Goal: Task Accomplishment & Management: Complete application form

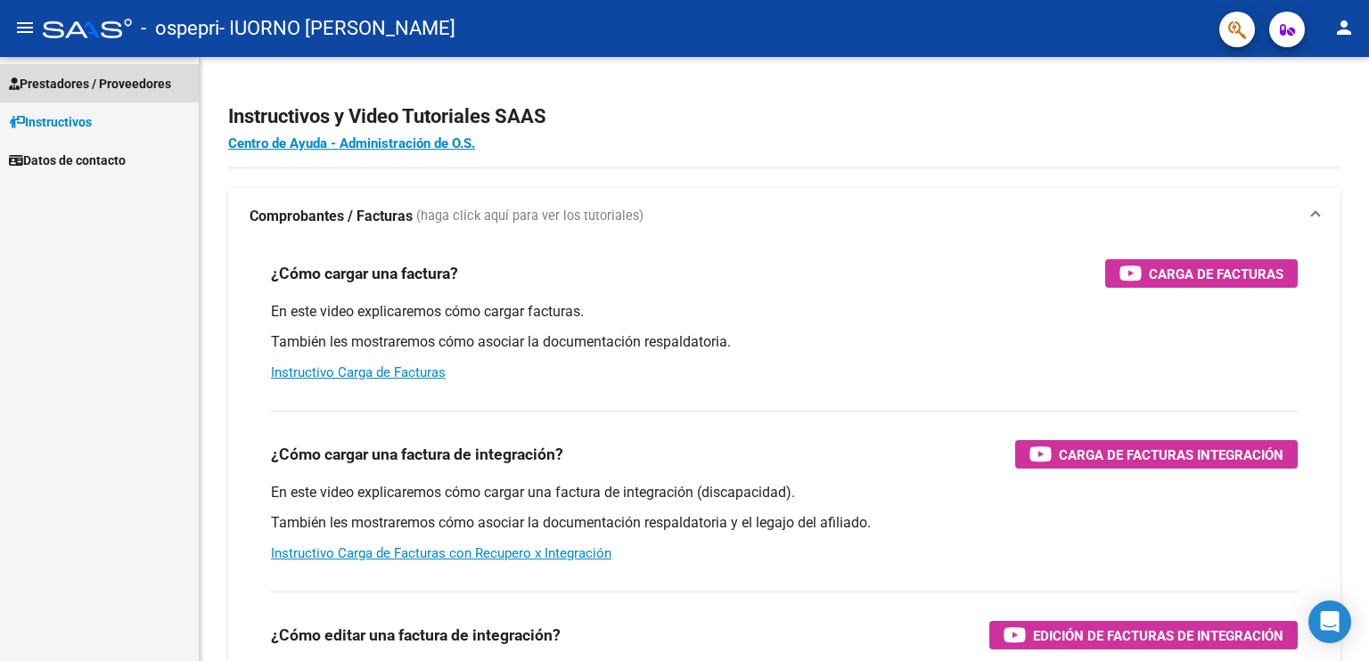
click at [54, 86] on span "Prestadores / Proveedores" at bounding box center [90, 84] width 162 height 20
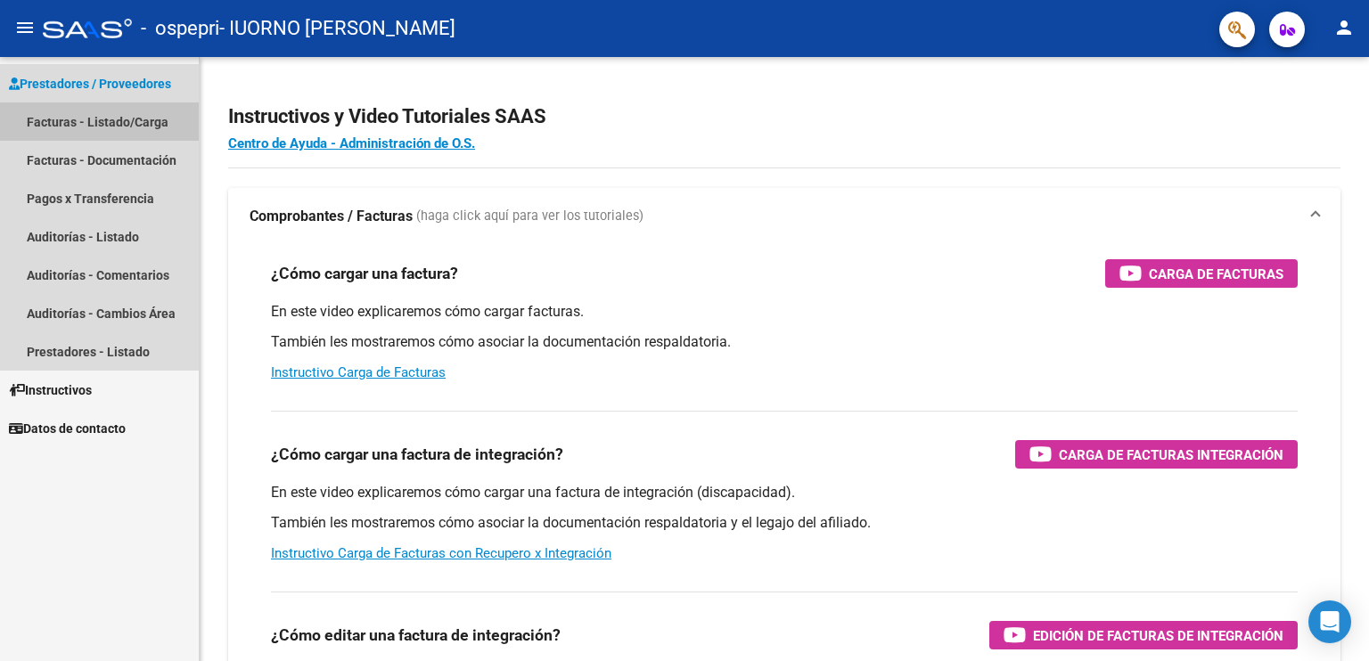
click at [76, 118] on link "Facturas - Listado/Carga" at bounding box center [99, 121] width 199 height 38
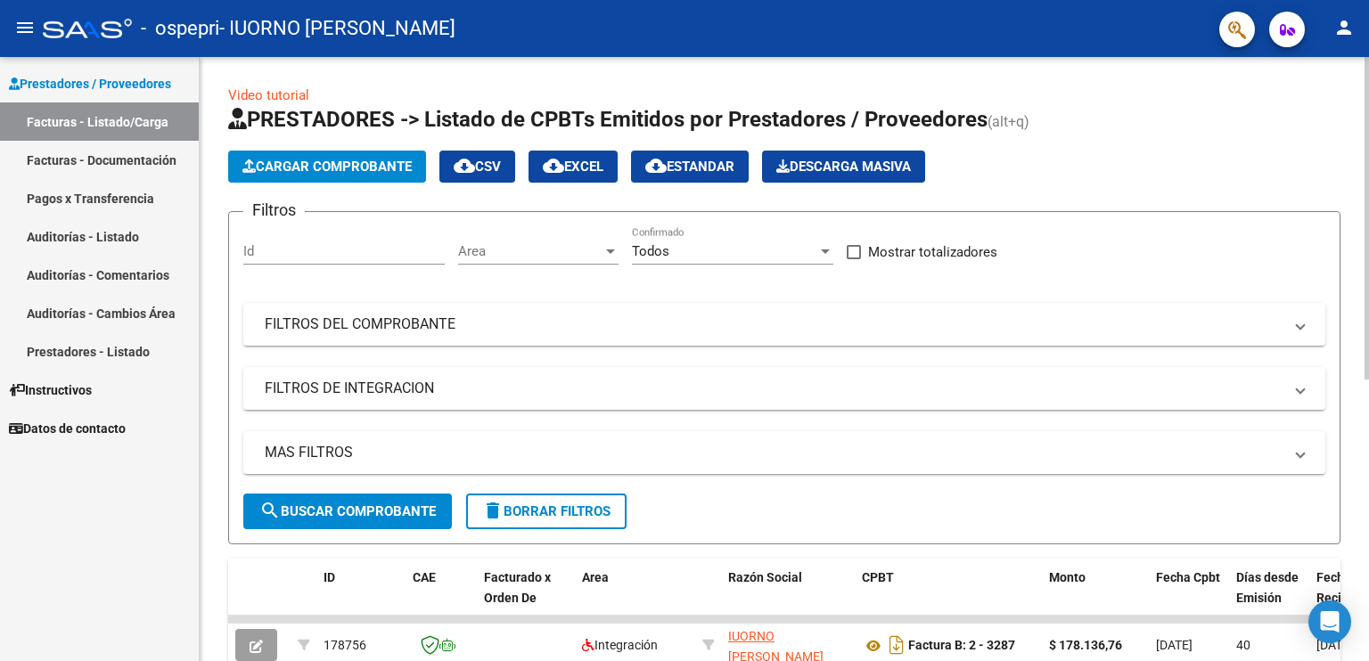
click at [367, 249] on input "Id" at bounding box center [343, 251] width 201 height 16
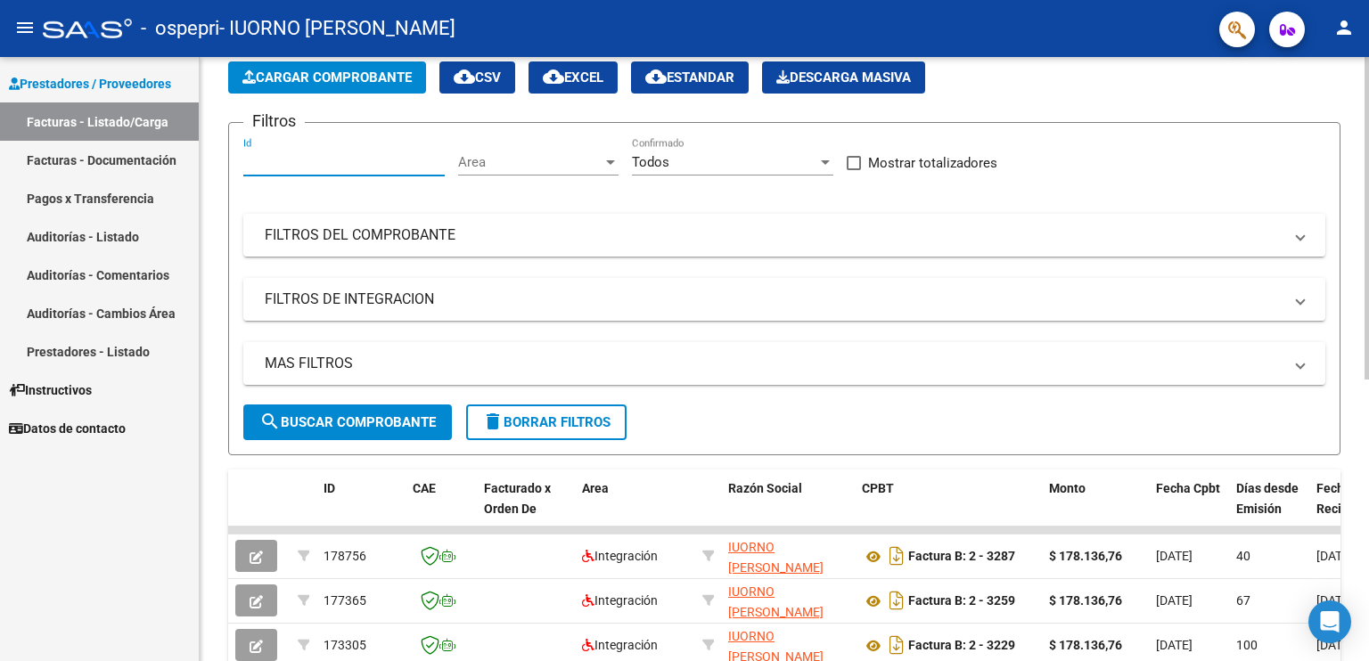
scroll to position [178, 0]
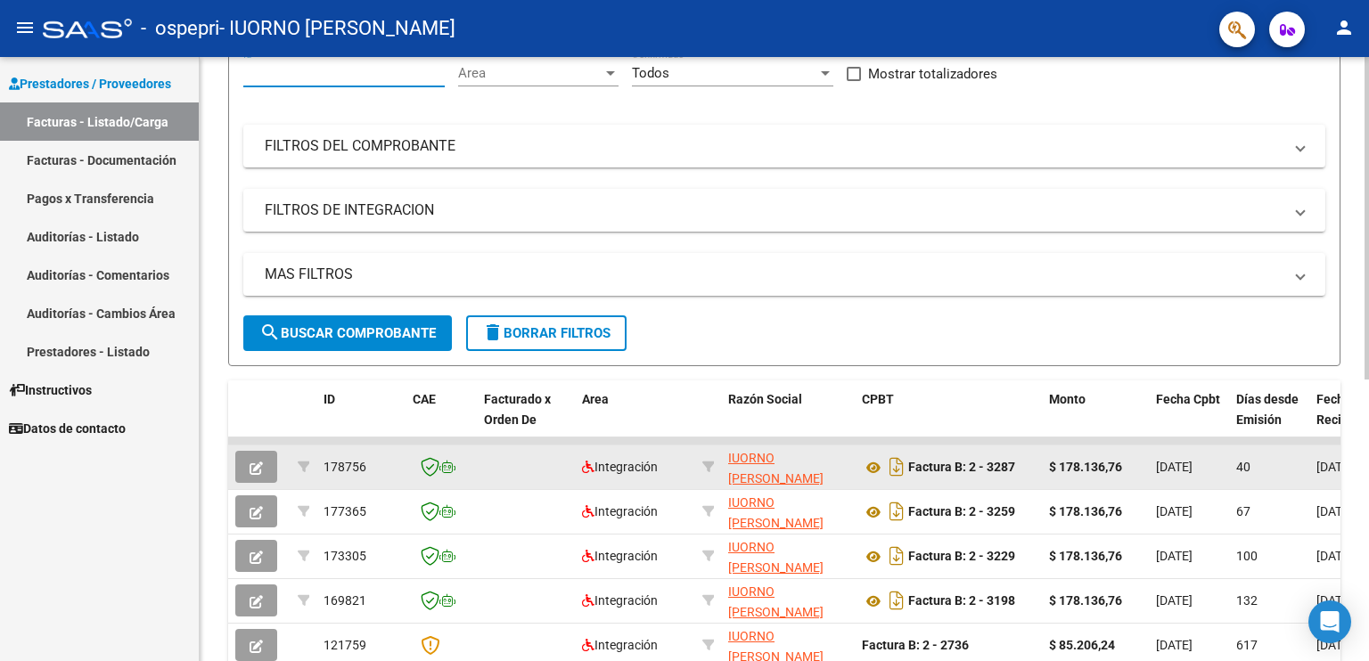
click at [1073, 473] on div "$ 178.136,76" at bounding box center [1095, 467] width 93 height 20
drag, startPoint x: 1267, startPoint y: 475, endPoint x: 1051, endPoint y: 463, distance: 215.9
drag, startPoint x: 1051, startPoint y: 463, endPoint x: 1030, endPoint y: 464, distance: 21.4
click at [1030, 464] on div "Factura B: 2 - 3287" at bounding box center [948, 467] width 173 height 29
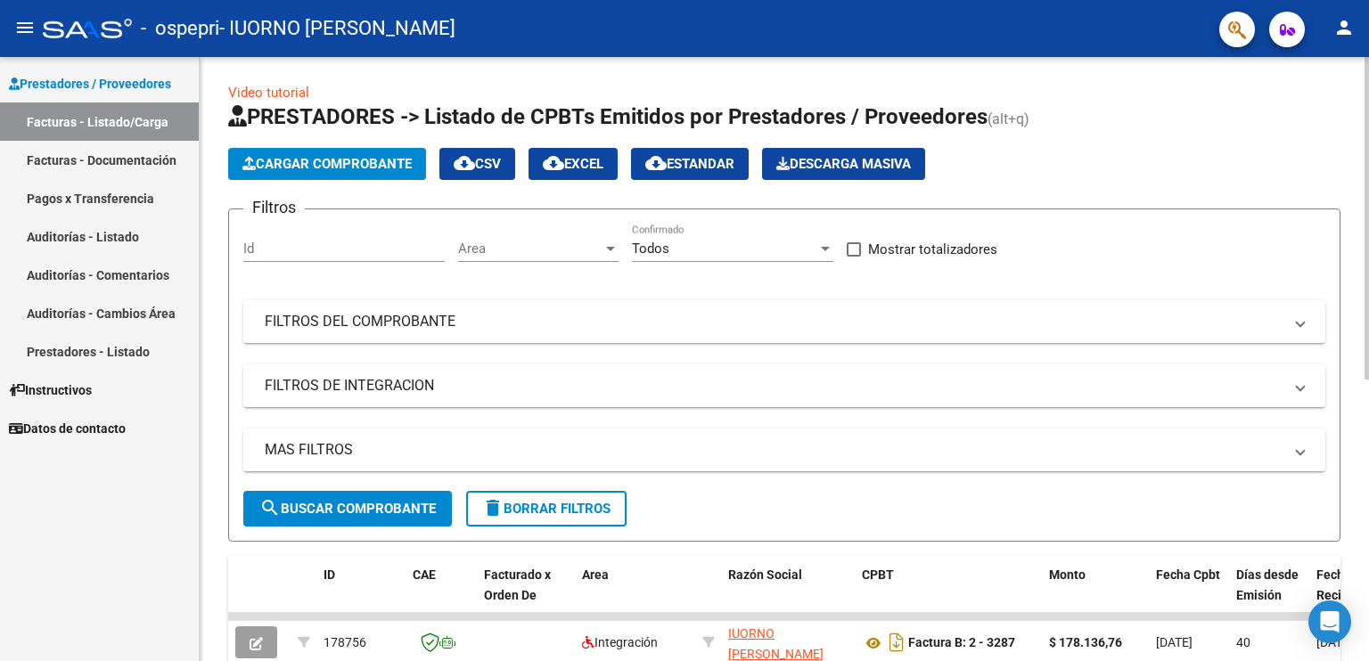
scroll to position [0, 0]
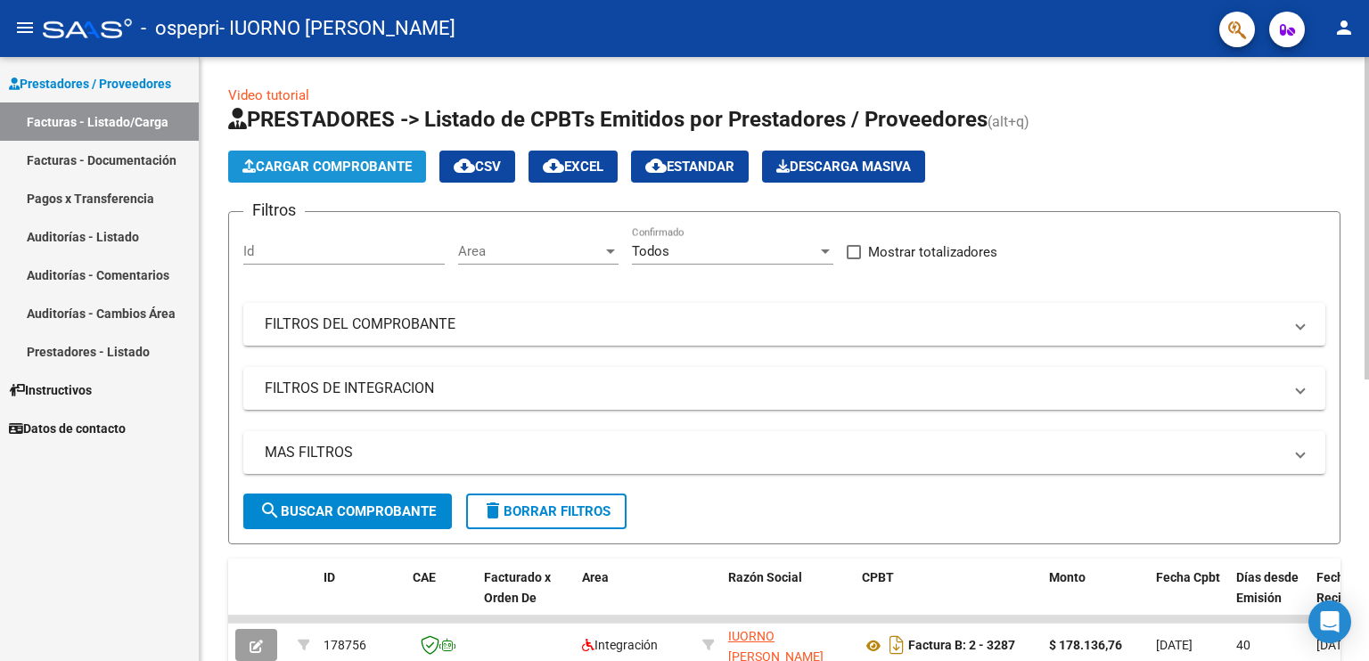
click at [342, 175] on button "Cargar Comprobante" at bounding box center [327, 167] width 198 height 32
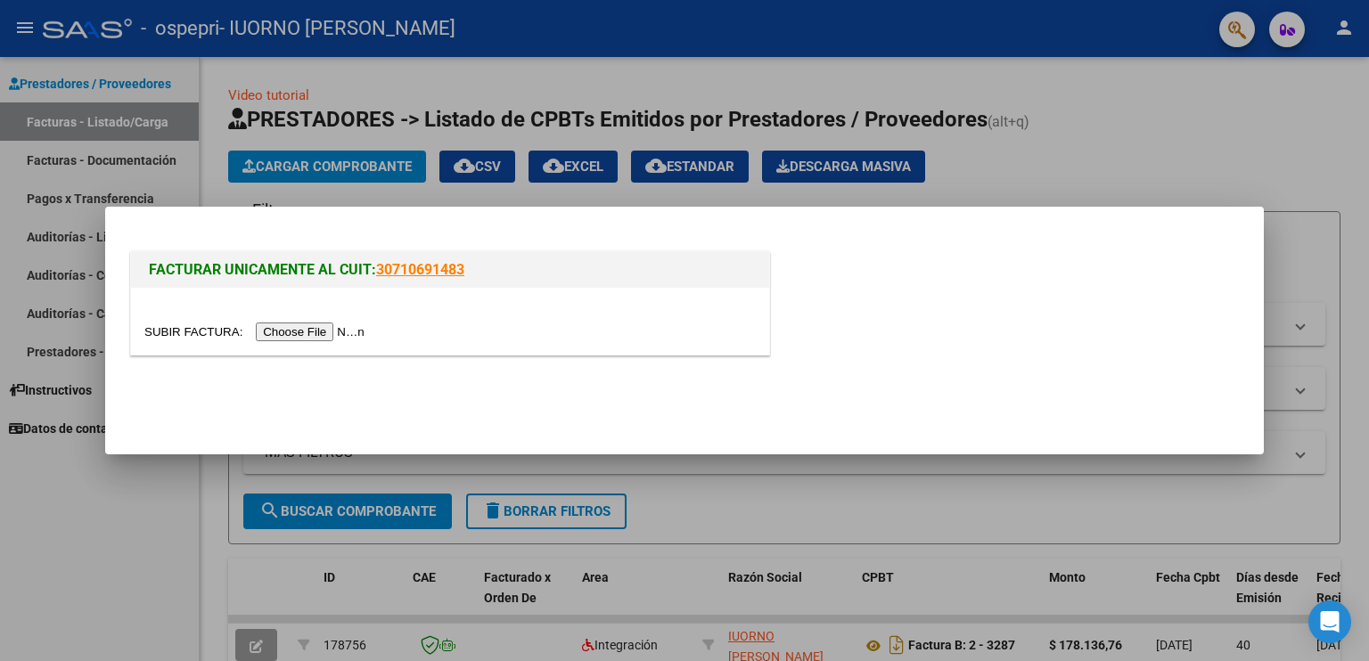
click at [323, 335] on input "file" at bounding box center [256, 332] width 225 height 19
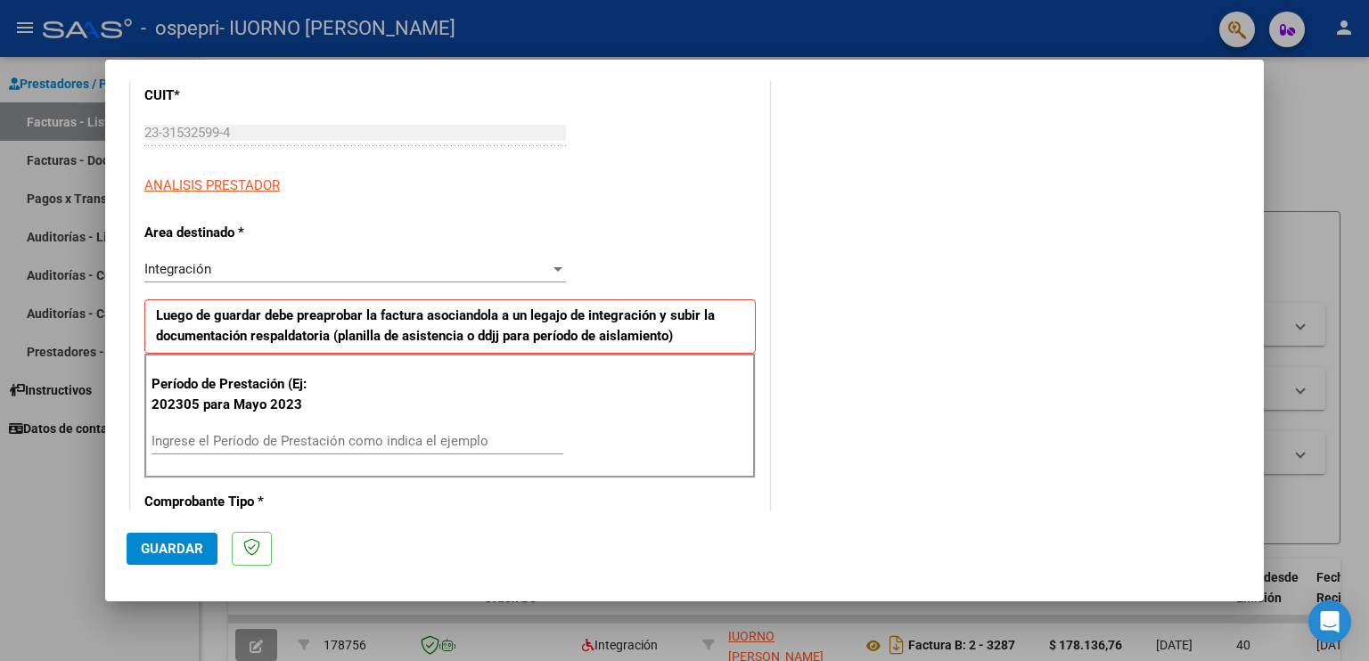
scroll to position [267, 0]
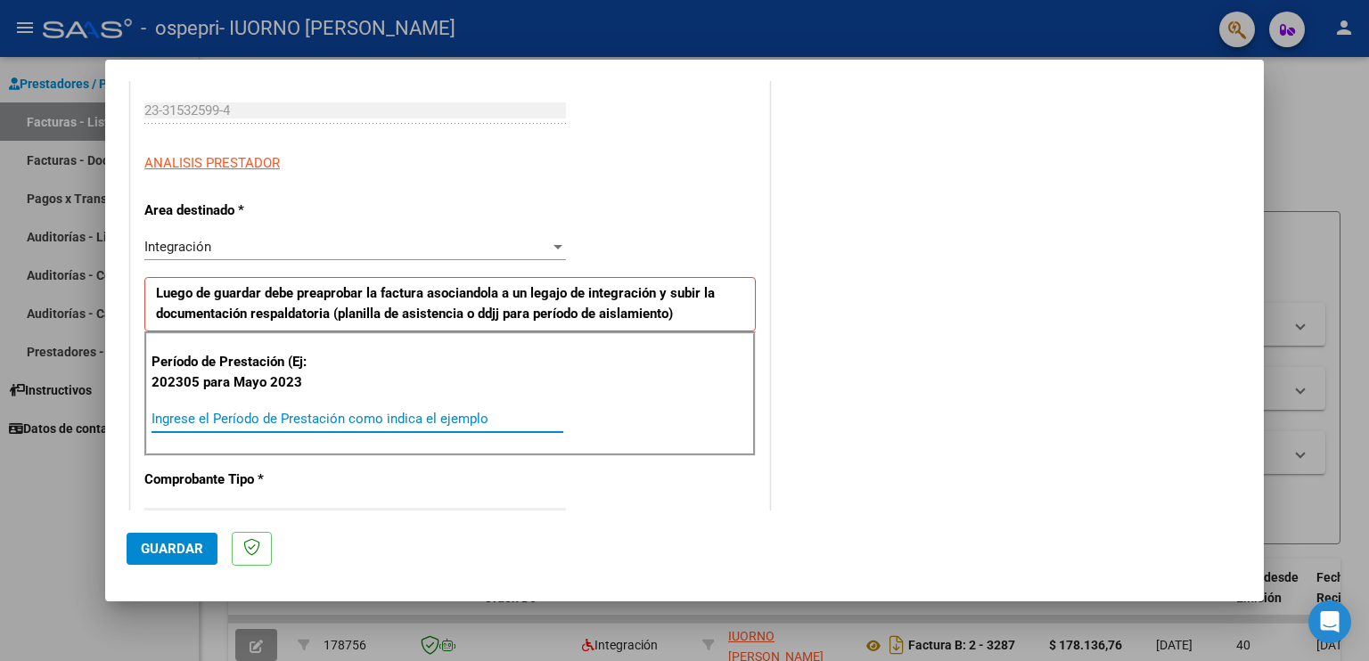
click at [278, 416] on input "Ingrese el Período de Prestación como indica el ejemplo" at bounding box center [357, 419] width 412 height 16
click at [277, 416] on input "Ingrese el Período de Prestación como indica el ejemplo" at bounding box center [357, 419] width 412 height 16
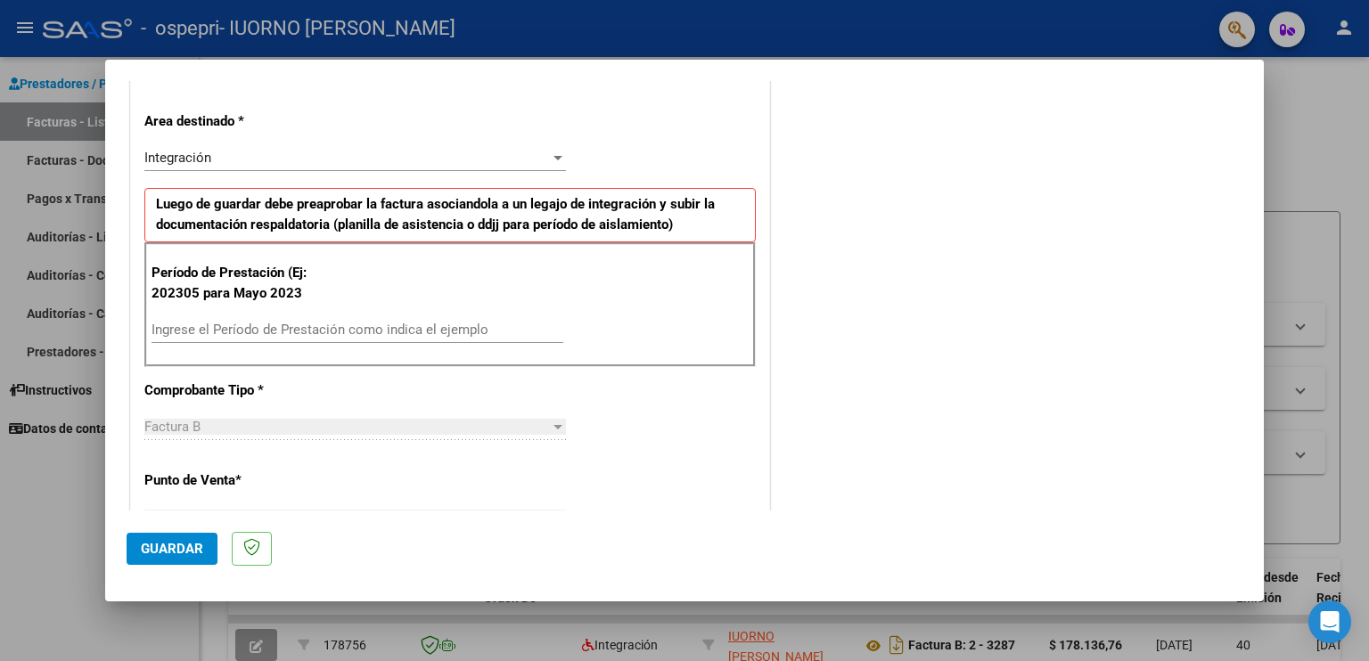
click at [234, 322] on input "Ingrese el Período de Prestación como indica el ejemplo" at bounding box center [357, 330] width 412 height 16
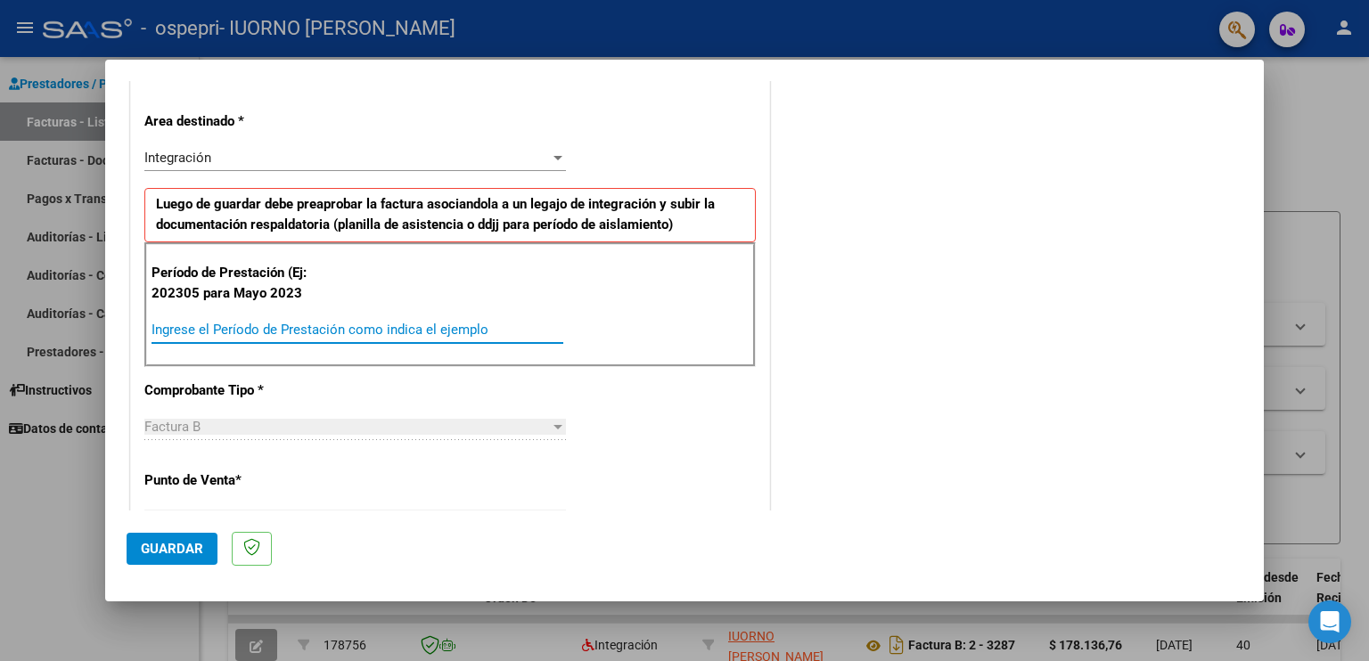
click at [257, 337] on div "Ingrese el Período de Prestación como indica el ejemplo" at bounding box center [357, 329] width 412 height 27
click at [282, 290] on p "Período de Prestación (Ej: 202305 para Mayo 2023" at bounding box center [240, 283] width 179 height 40
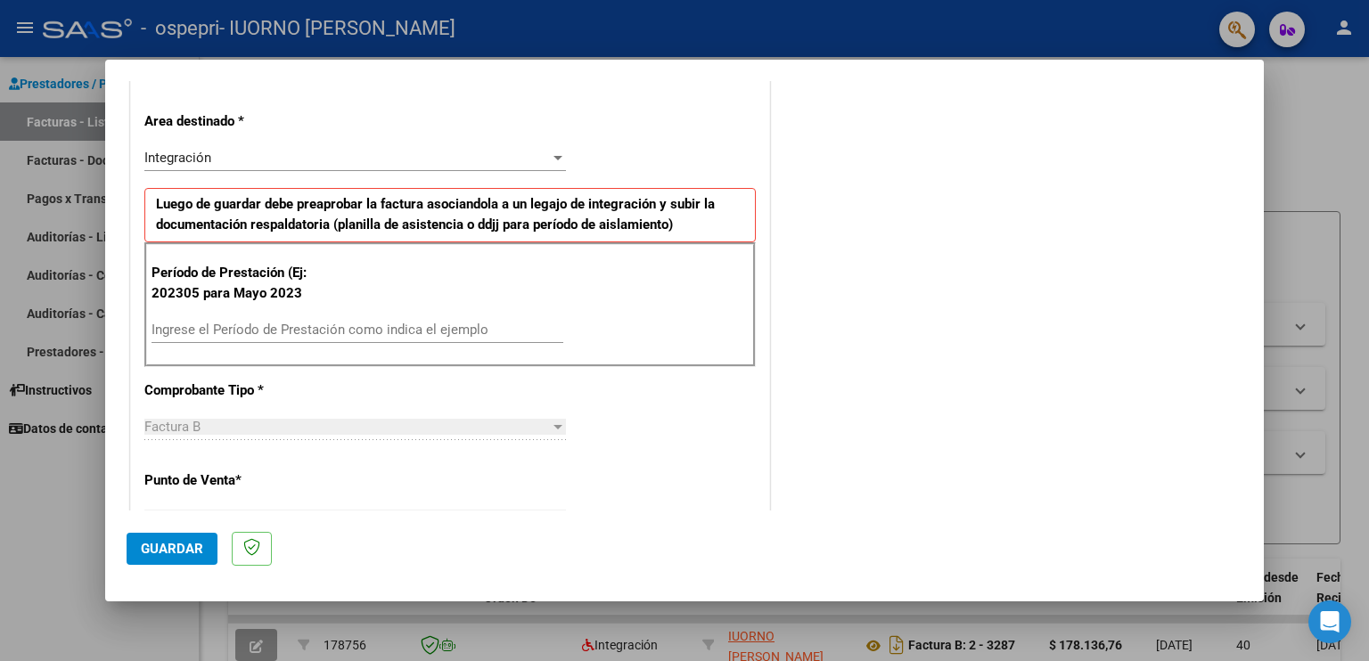
drag, startPoint x: 282, startPoint y: 290, endPoint x: 274, endPoint y: 314, distance: 24.5
click at [274, 314] on div "Período de Prestación (Ej: 202305 para Mayo 2023 Ingrese el Período de Prestaci…" at bounding box center [449, 304] width 611 height 125
click at [262, 328] on input "Ingrese el Período de Prestación como indica el ejemplo" at bounding box center [357, 330] width 412 height 16
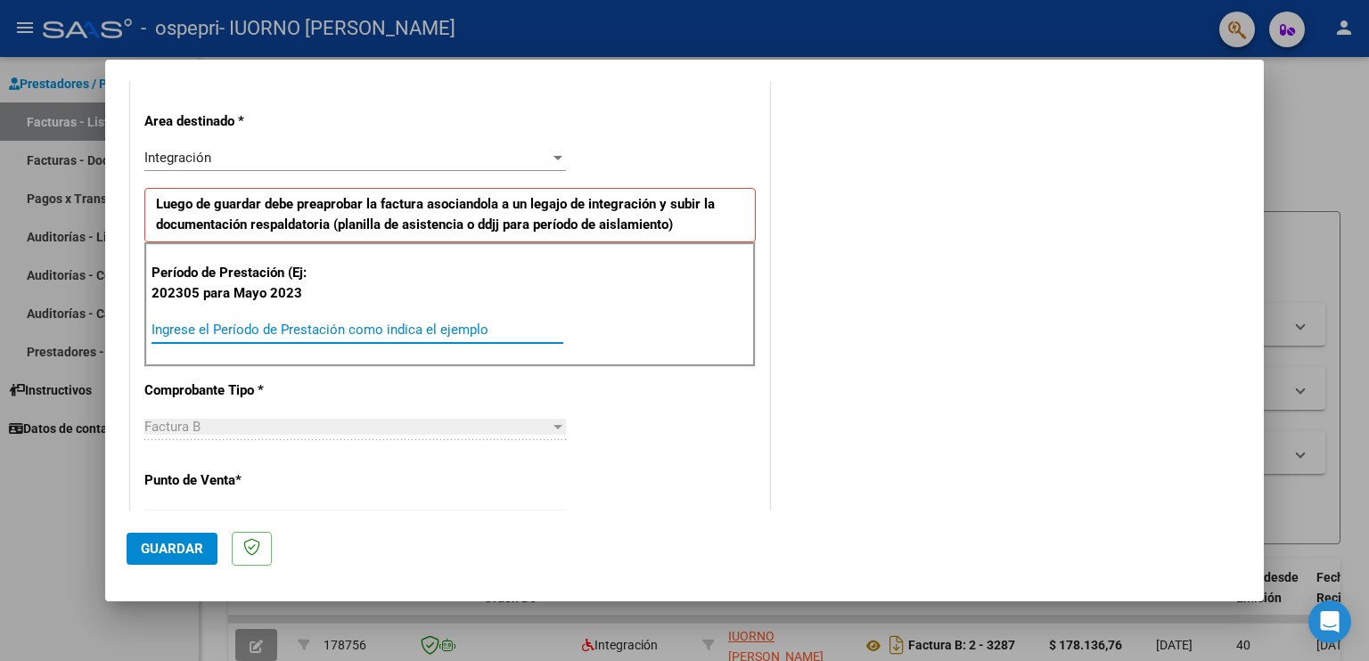
click at [262, 328] on input "Ingrese el Período de Prestación como indica el ejemplo" at bounding box center [357, 330] width 412 height 16
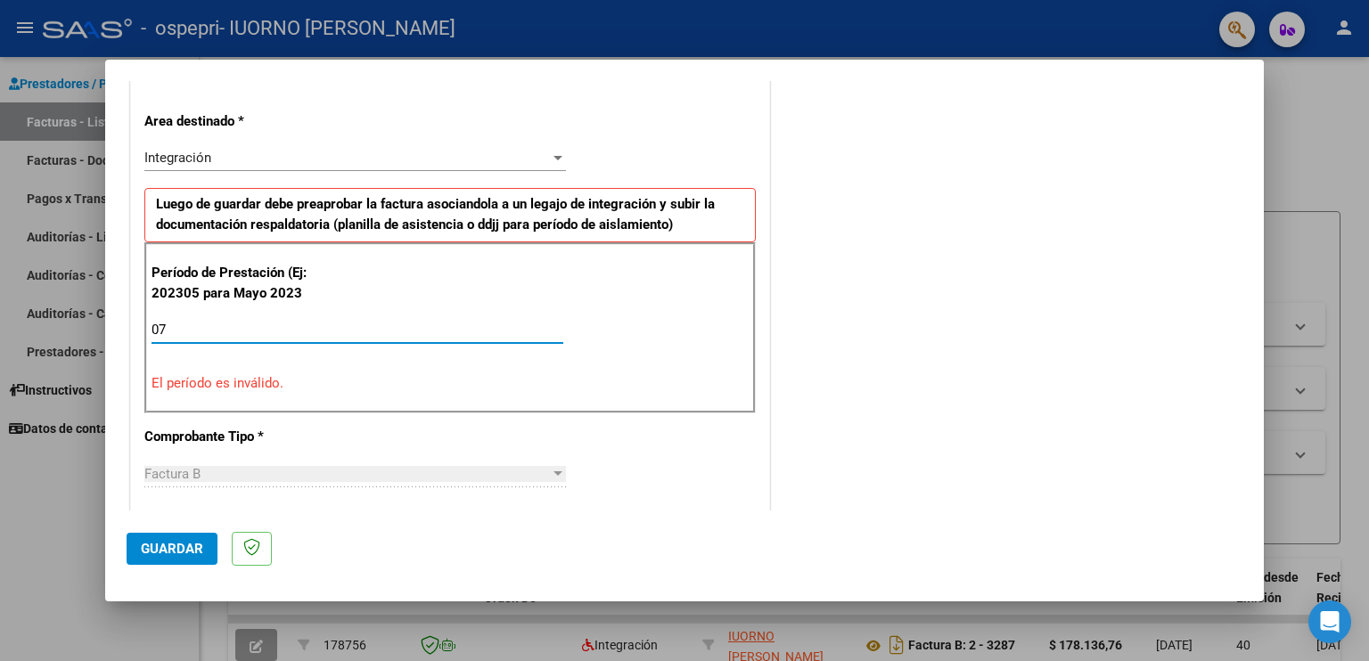
type input "0"
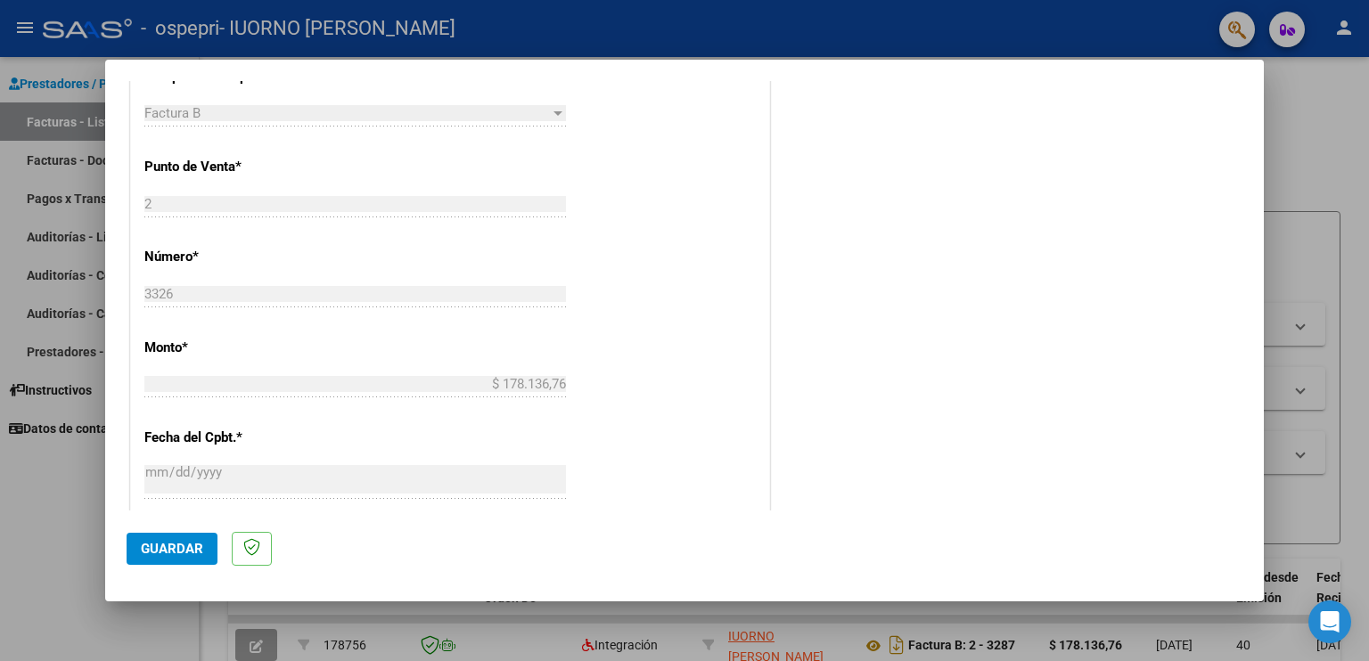
scroll to position [713, 0]
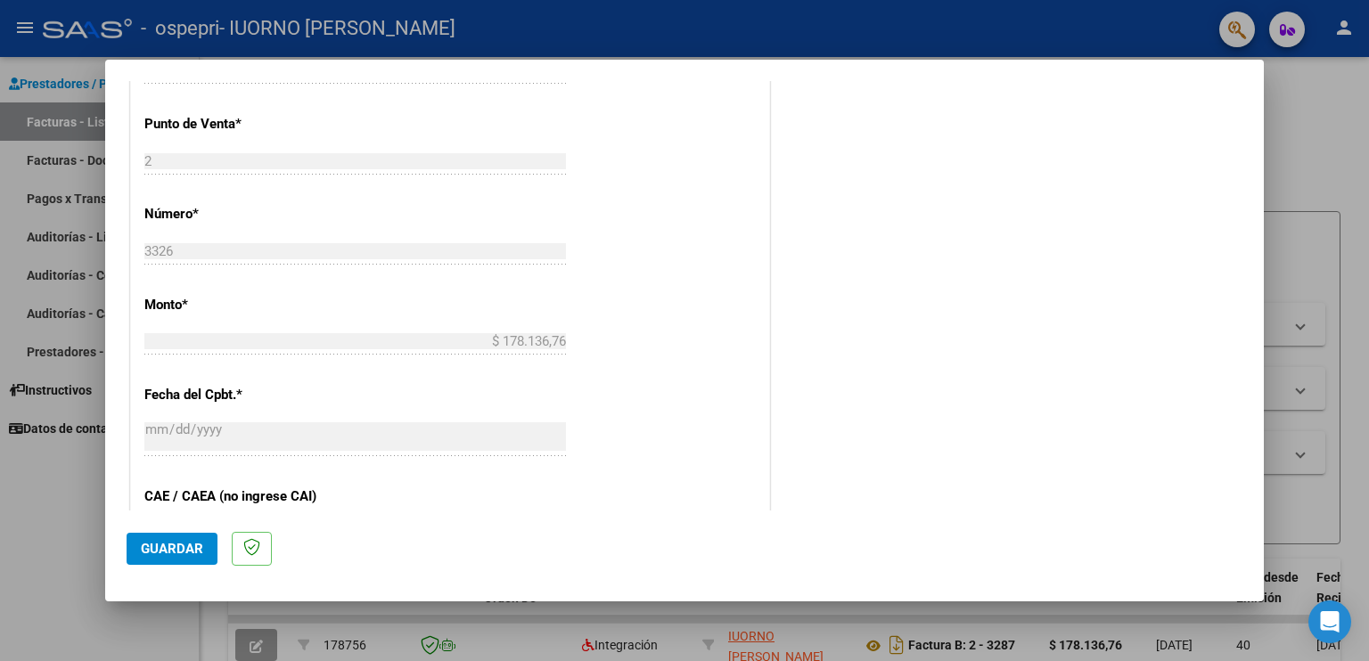
type input "202507"
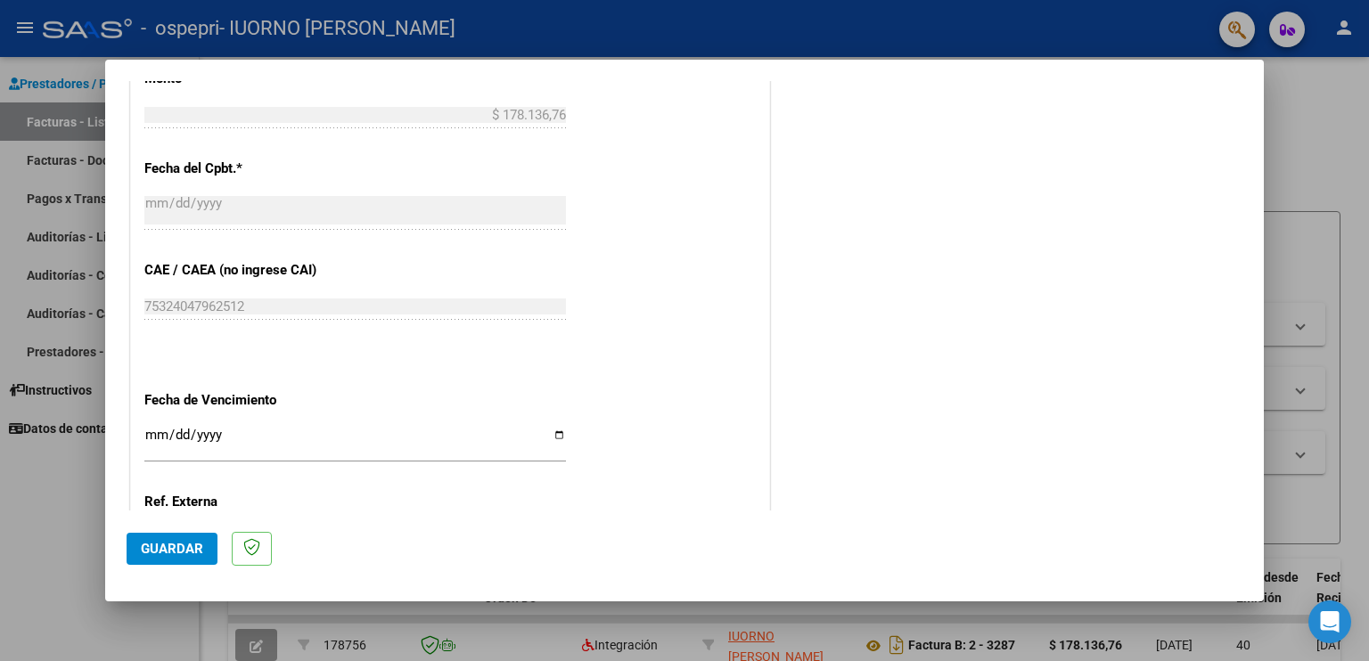
scroll to position [980, 0]
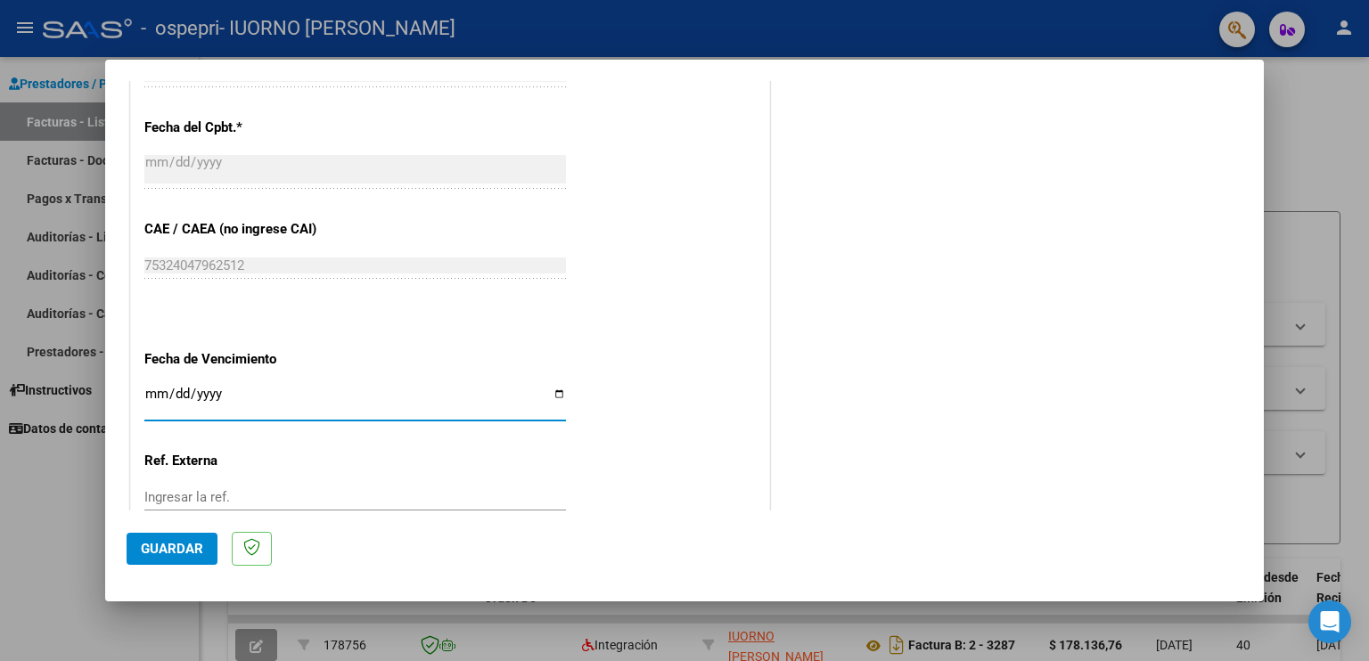
click at [146, 393] on input "Ingresar la fecha" at bounding box center [354, 401] width 421 height 29
type input "[DATE]"
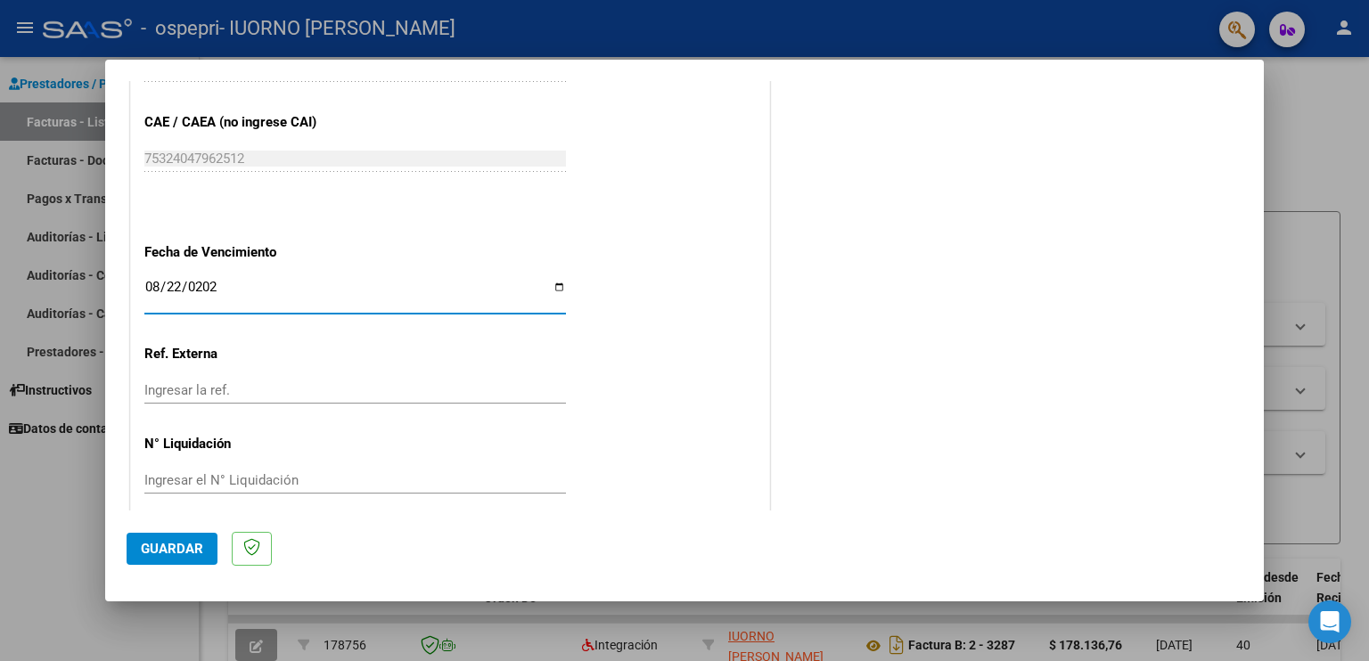
scroll to position [1102, 0]
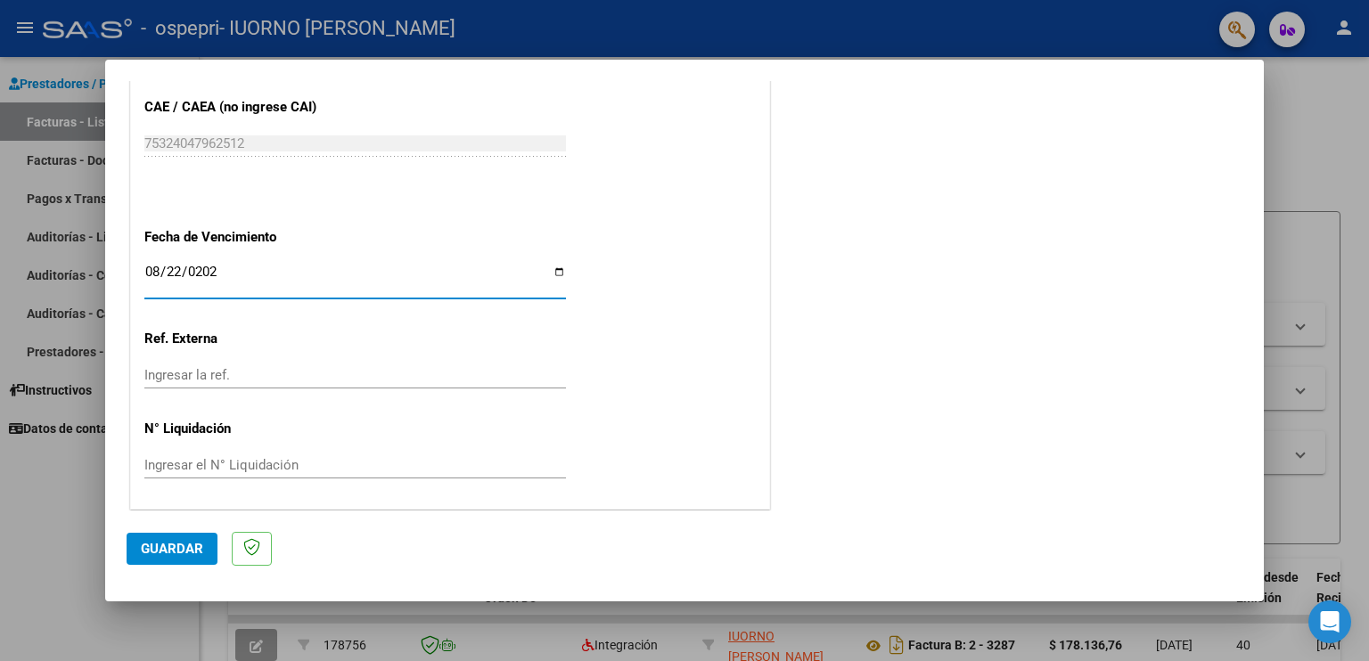
click at [172, 546] on span "Guardar" at bounding box center [172, 549] width 62 height 16
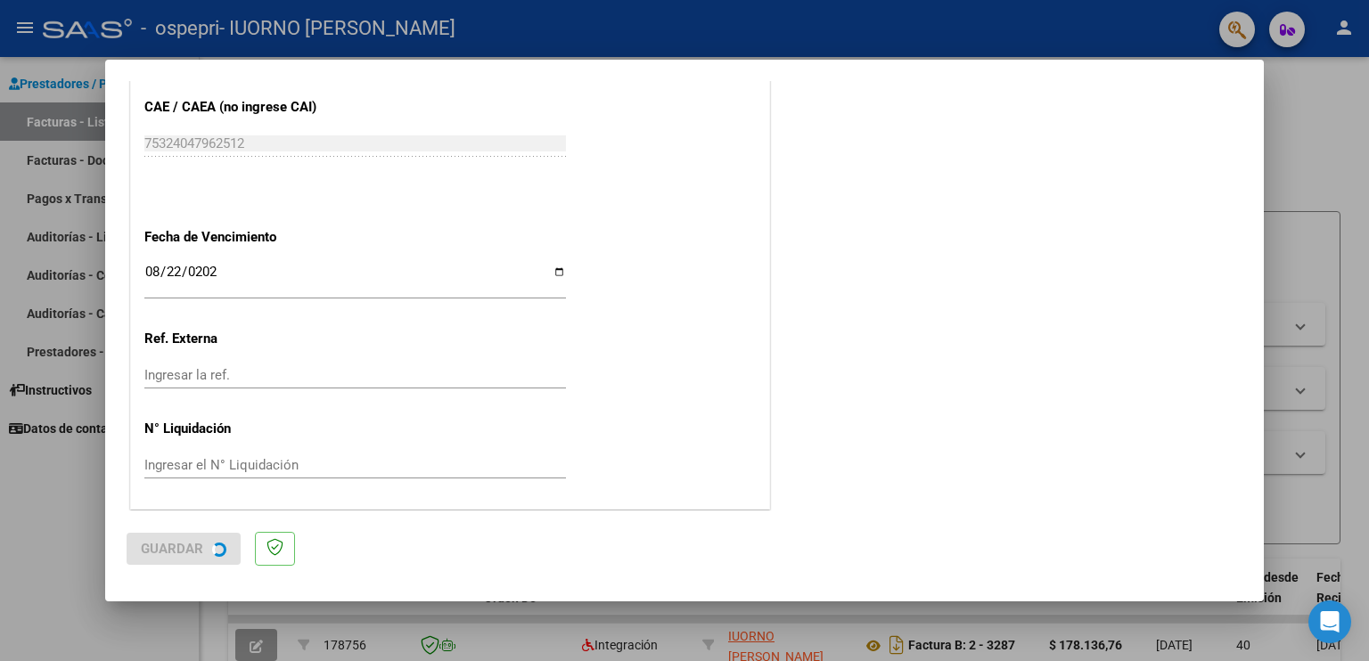
scroll to position [0, 0]
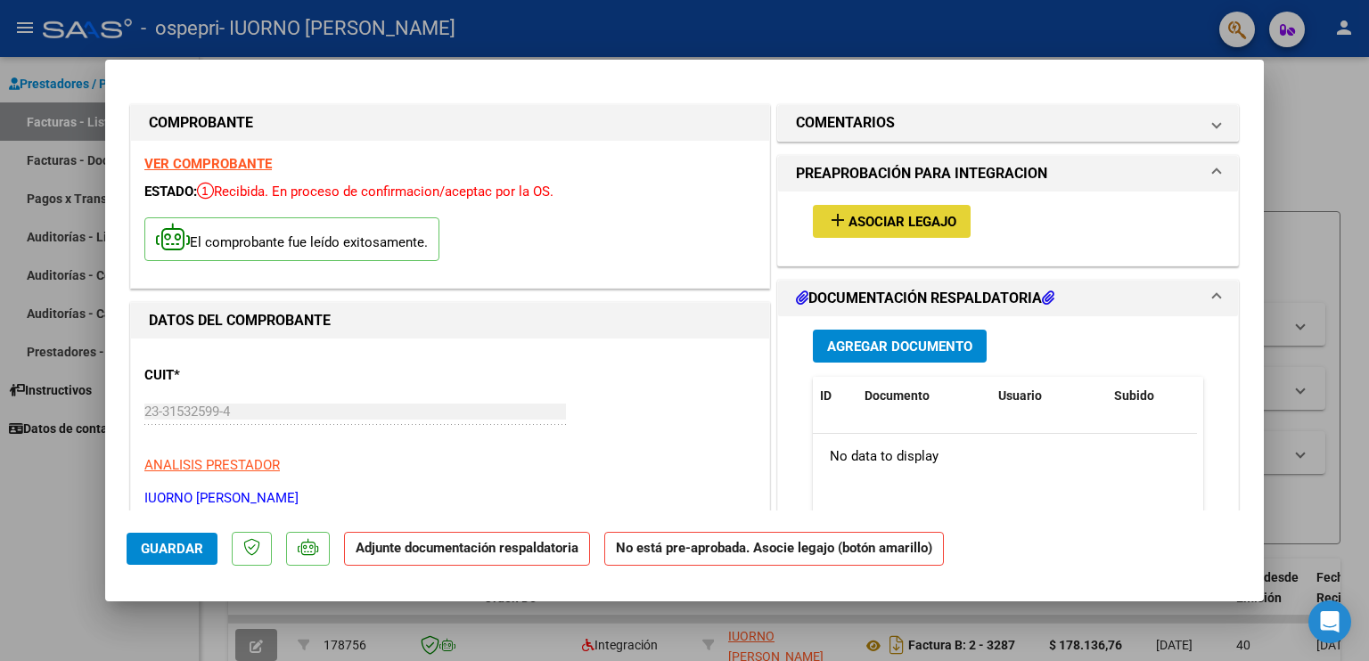
click at [855, 225] on span "Asociar Legajo" at bounding box center [902, 222] width 108 height 16
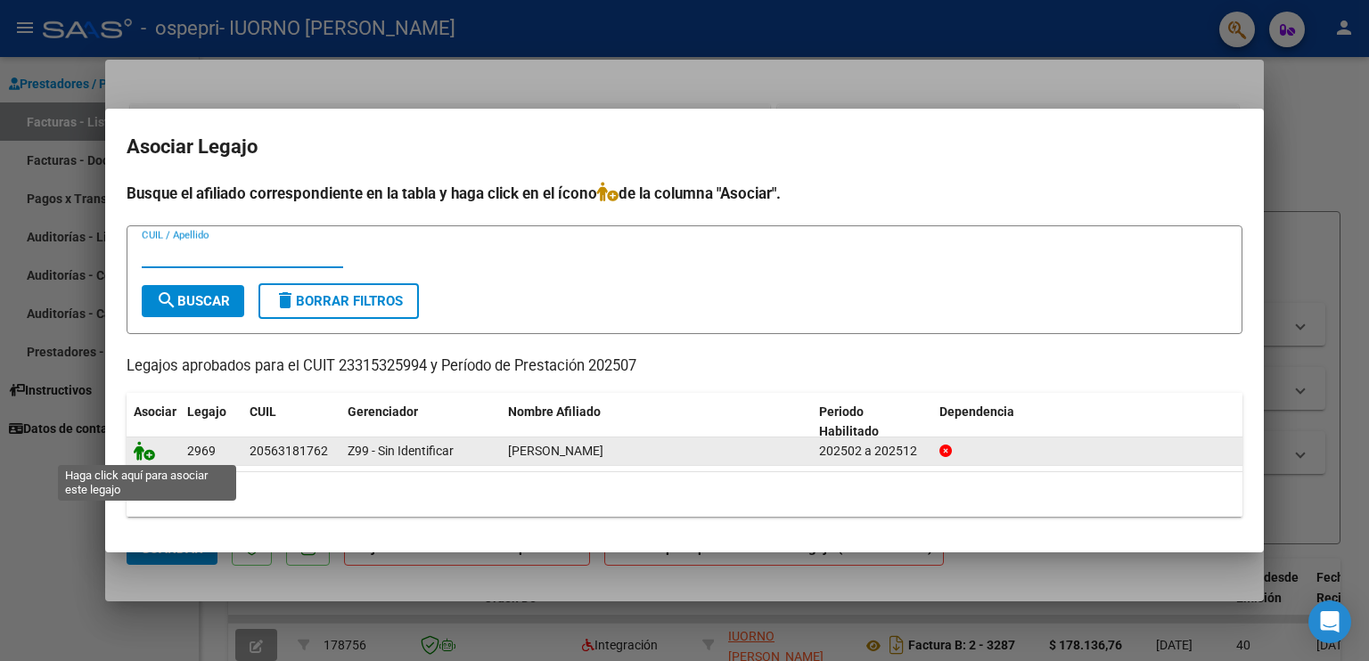
click at [146, 446] on icon at bounding box center [144, 451] width 21 height 20
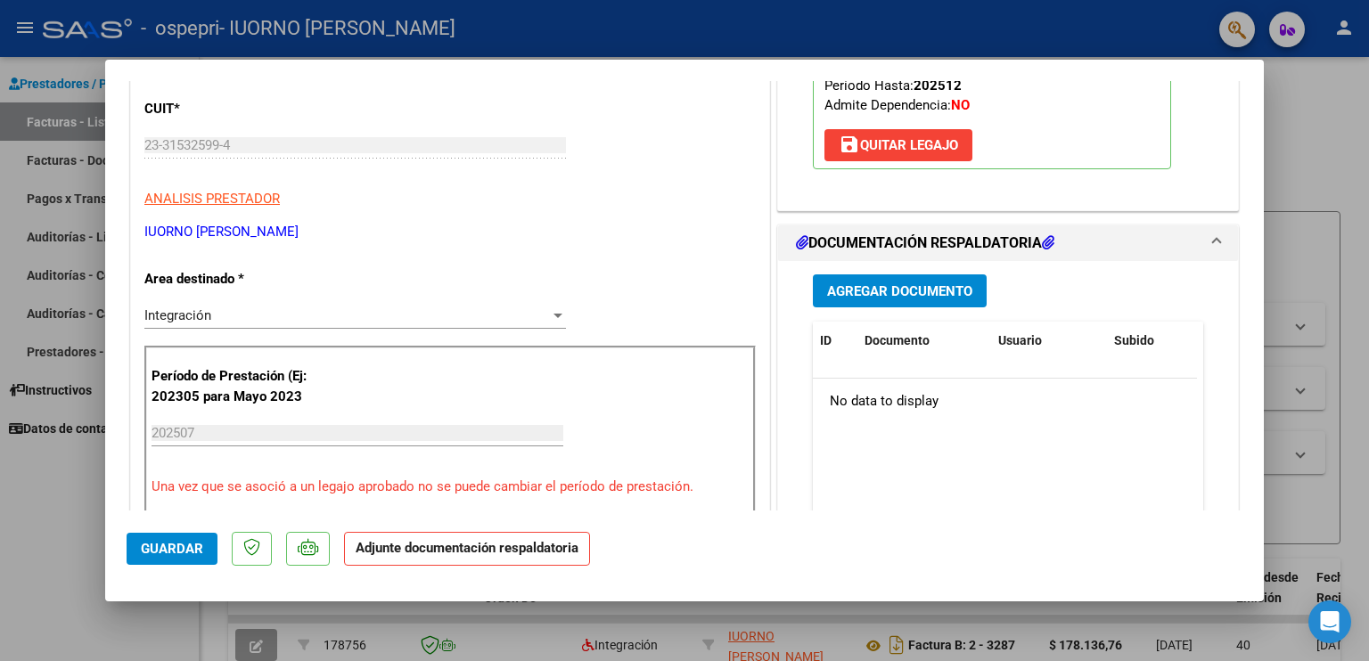
scroll to position [267, 0]
click at [845, 298] on span "Agregar Documento" at bounding box center [899, 290] width 145 height 16
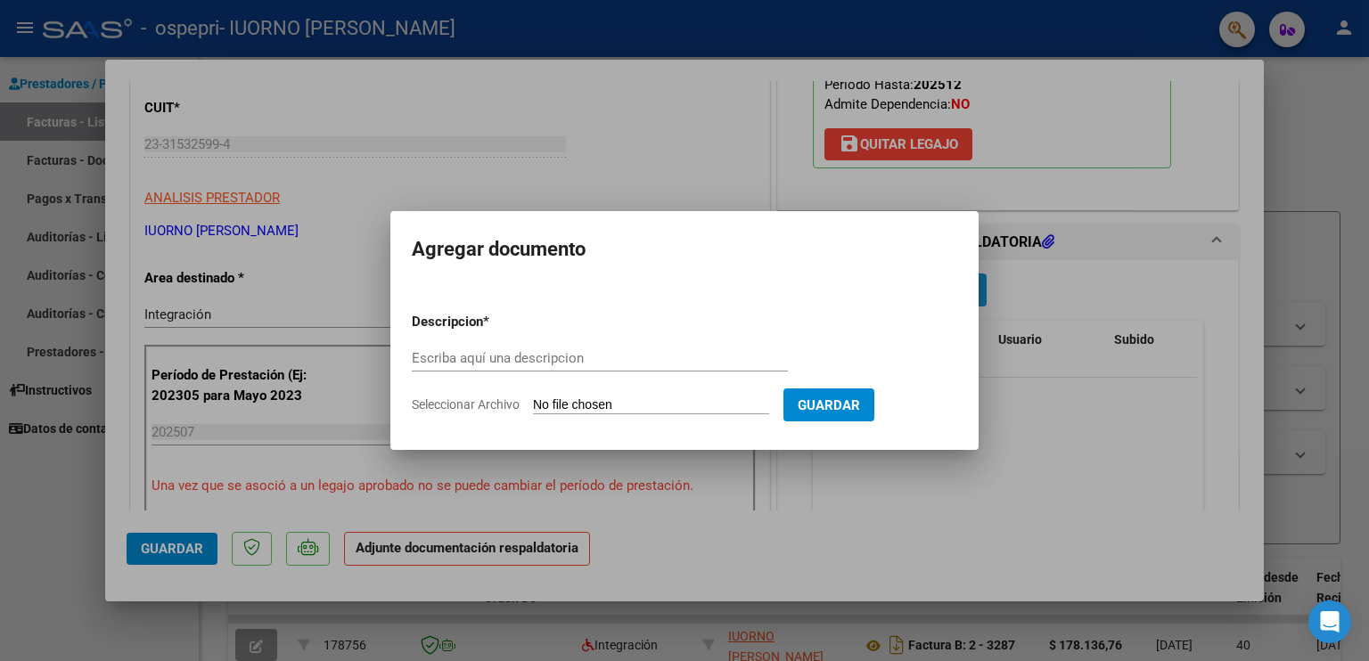
click at [845, 308] on form "Descripcion * Escriba aquí una descripcion Seleccionar Archivo Guardar" at bounding box center [684, 363] width 545 height 130
type input "asistencia"
click at [549, 402] on input "Seleccionar Archivo" at bounding box center [651, 405] width 236 height 17
click at [608, 401] on input "Seleccionar Archivo" at bounding box center [651, 405] width 236 height 17
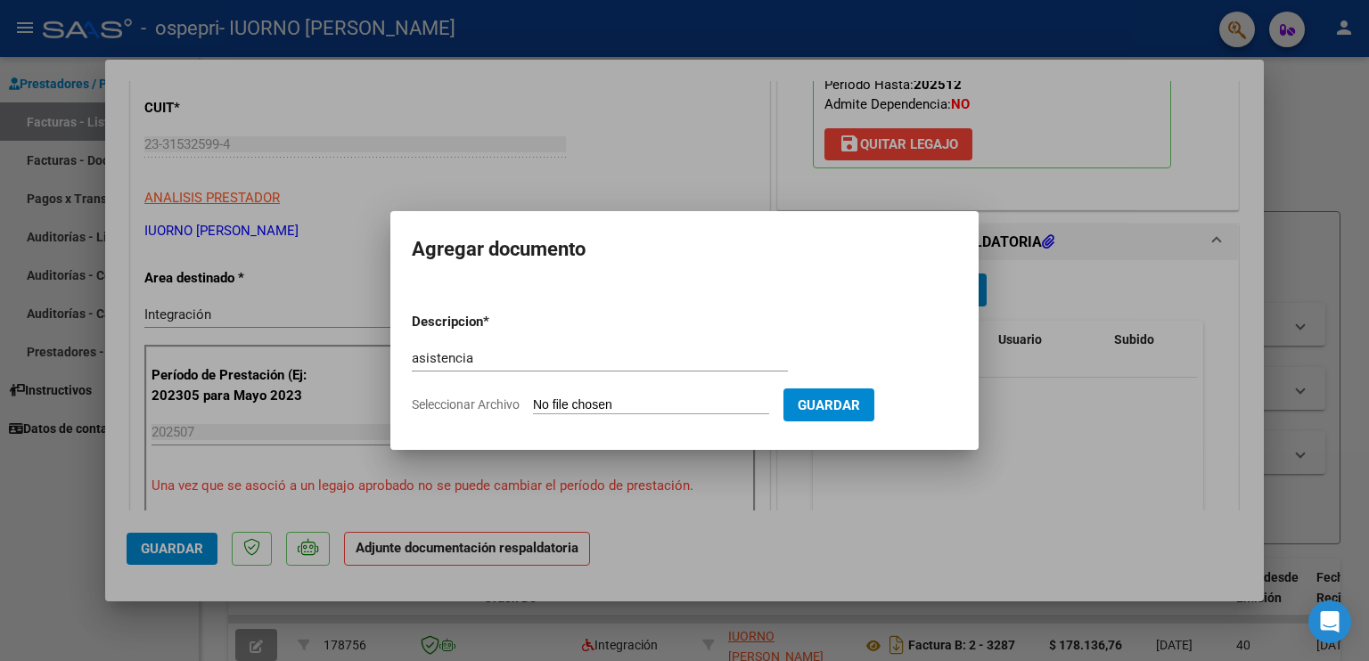
type input "C:\fakepath\asistencia [PERSON_NAME].pdf"
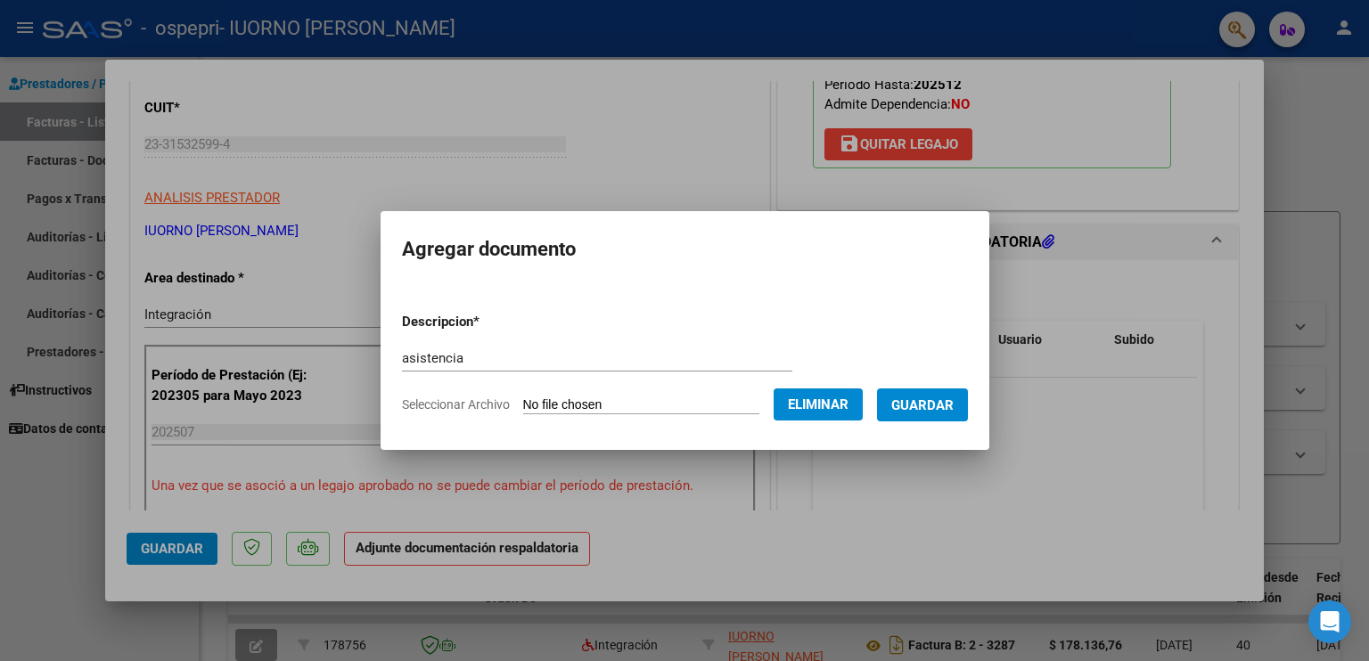
click at [949, 405] on span "Guardar" at bounding box center [922, 405] width 62 height 16
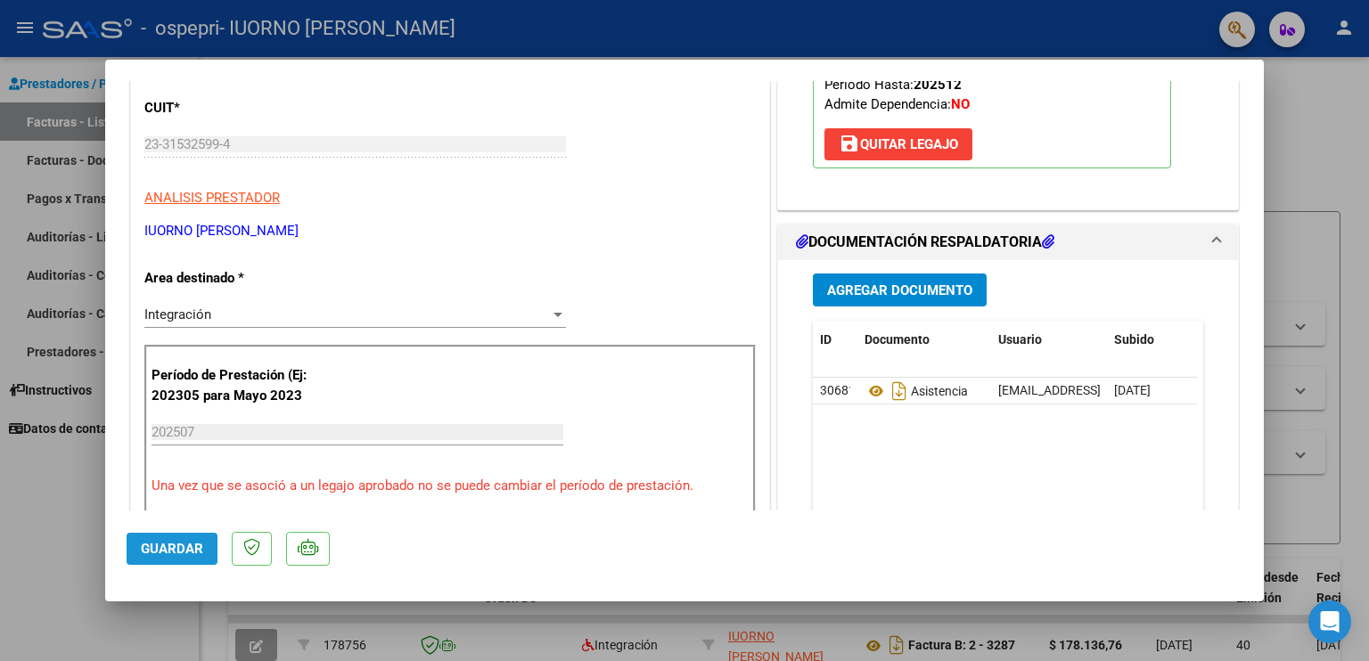
click at [173, 544] on span "Guardar" at bounding box center [172, 549] width 62 height 16
click at [175, 544] on span "Guardar" at bounding box center [172, 549] width 62 height 16
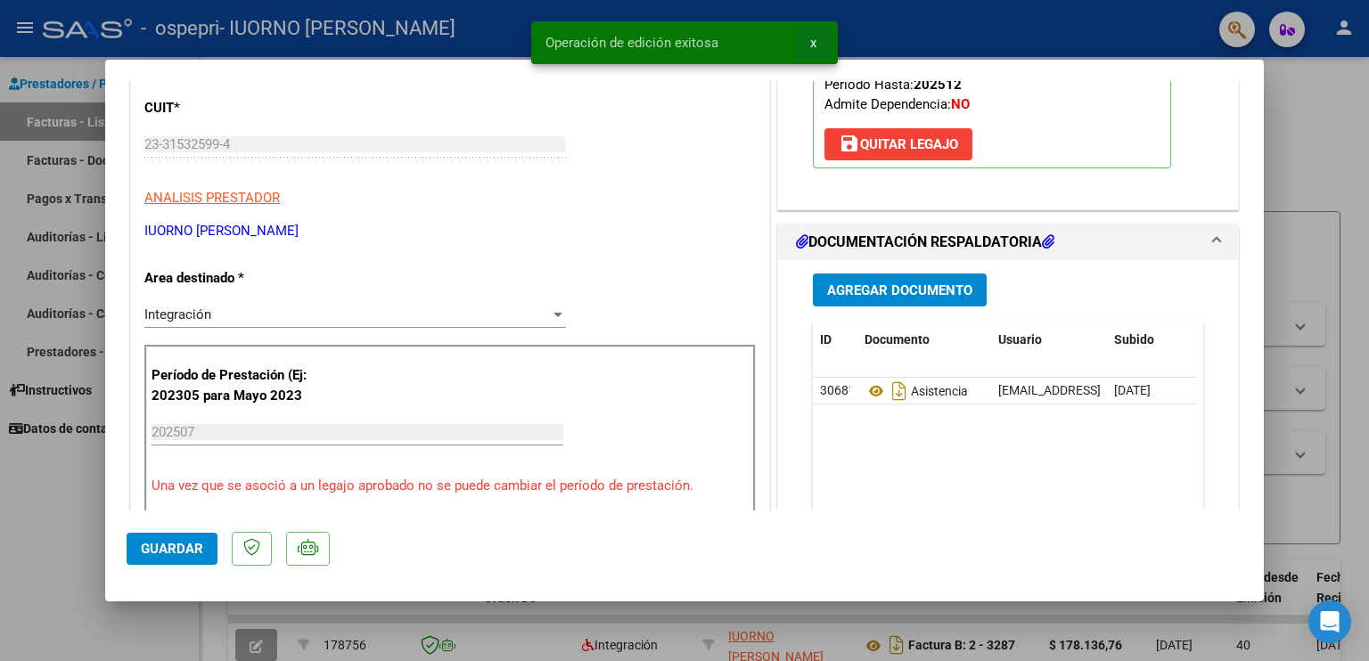
click at [819, 40] on button "x" at bounding box center [813, 43] width 35 height 32
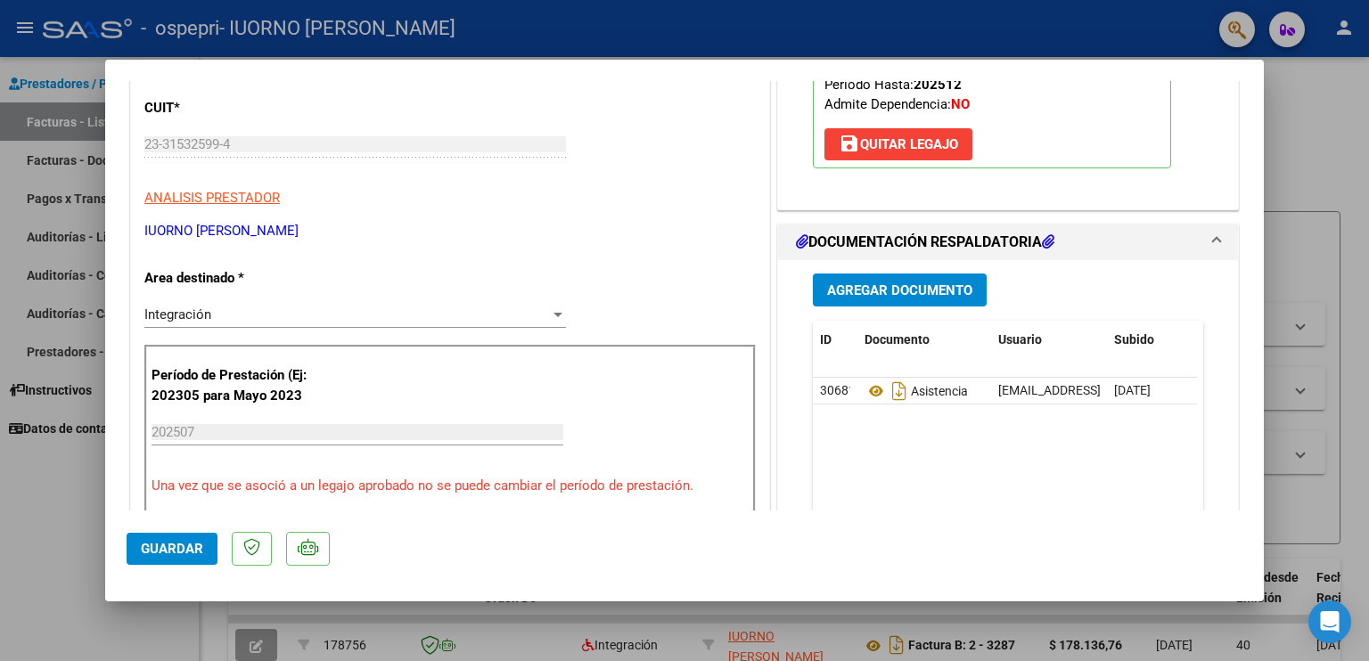
click at [1368, 125] on div at bounding box center [684, 330] width 1369 height 661
type input "$ 0,00"
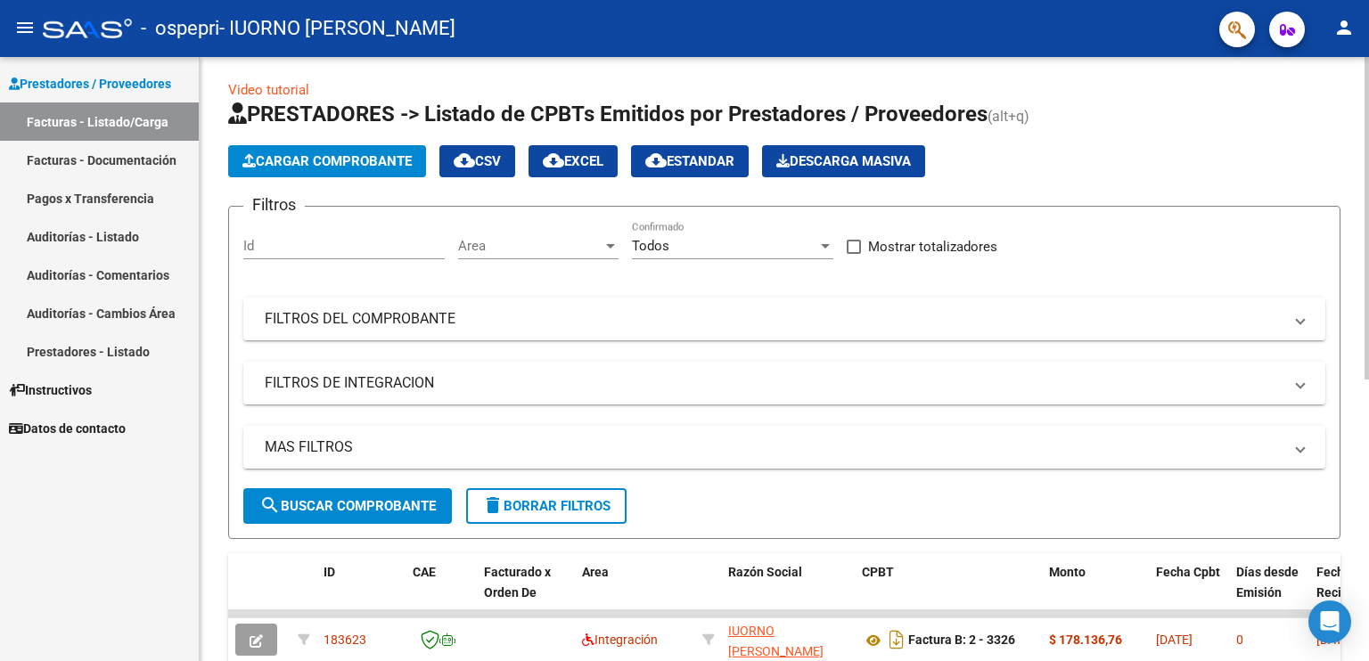
scroll to position [0, 0]
